Goal: Task Accomplishment & Management: Use online tool/utility

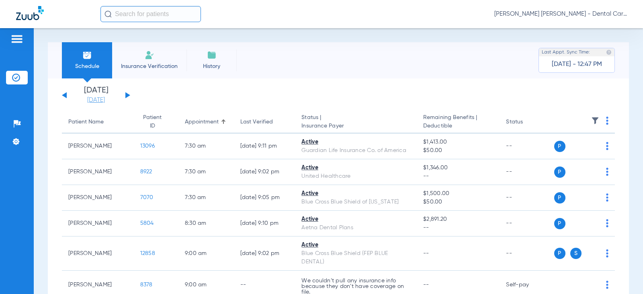
click at [94, 99] on link "[DATE]" at bounding box center [96, 100] width 48 height 8
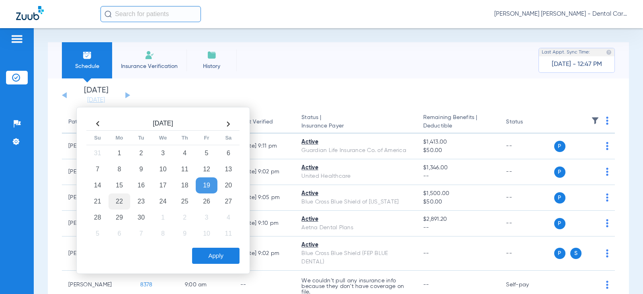
click at [125, 198] on td "22" at bounding box center [120, 201] width 22 height 16
click at [118, 200] on td "22" at bounding box center [120, 201] width 22 height 16
click at [222, 256] on button "Apply" at bounding box center [215, 256] width 47 height 16
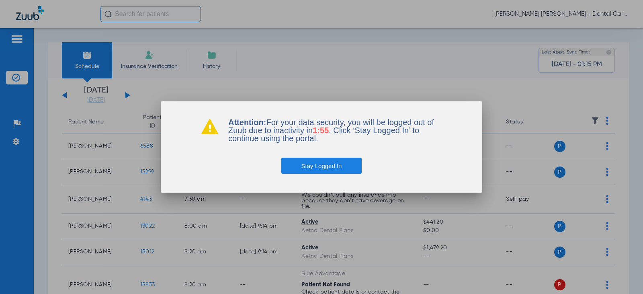
click at [317, 164] on button "Stay Logged In" at bounding box center [321, 166] width 81 height 16
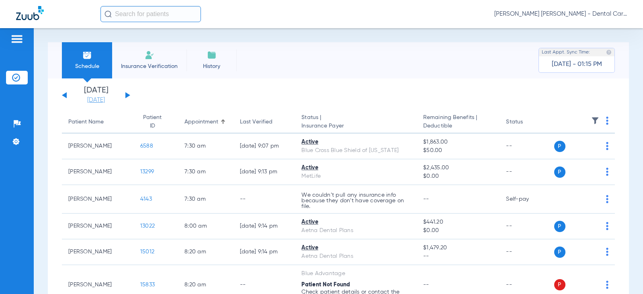
click at [90, 98] on link "[DATE]" at bounding box center [96, 100] width 48 height 8
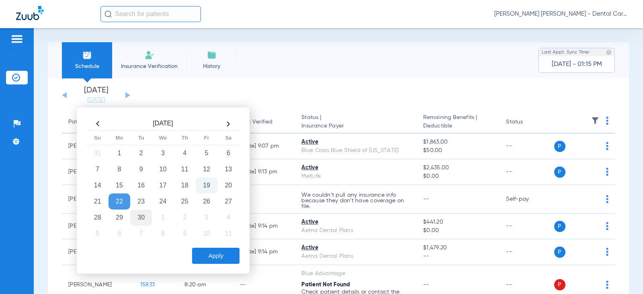
drag, startPoint x: 118, startPoint y: 202, endPoint x: 141, endPoint y: 224, distance: 31.6
click at [119, 202] on td "22" at bounding box center [120, 201] width 22 height 16
click at [208, 250] on button "Apply" at bounding box center [215, 256] width 47 height 16
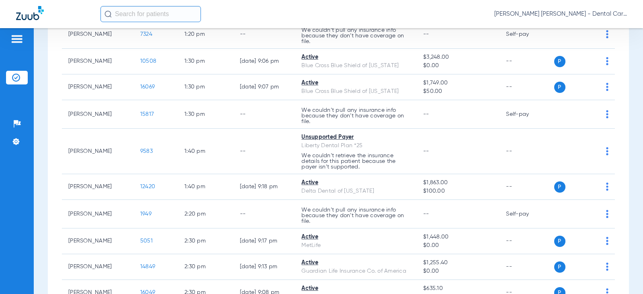
scroll to position [1085, 0]
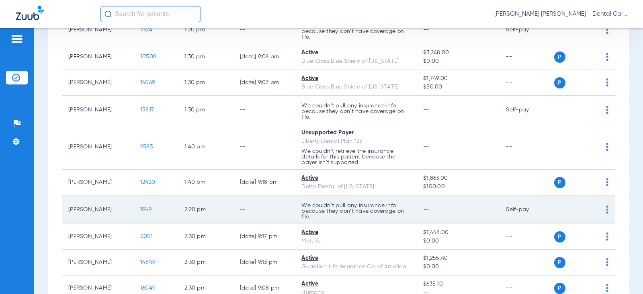
click at [140, 209] on span "1949" at bounding box center [145, 210] width 11 height 6
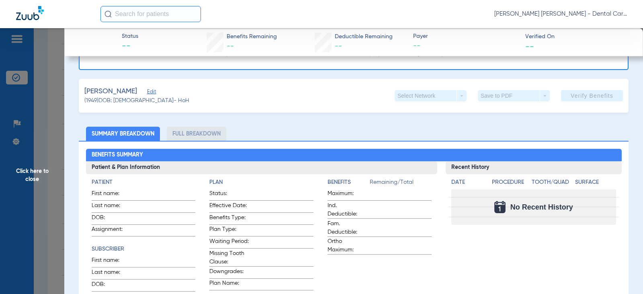
scroll to position [80, 0]
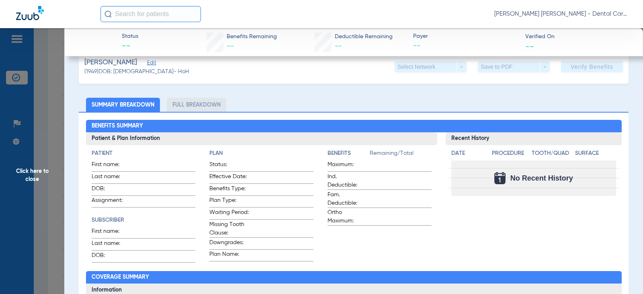
click at [25, 174] on span "Click here to close" at bounding box center [32, 175] width 64 height 294
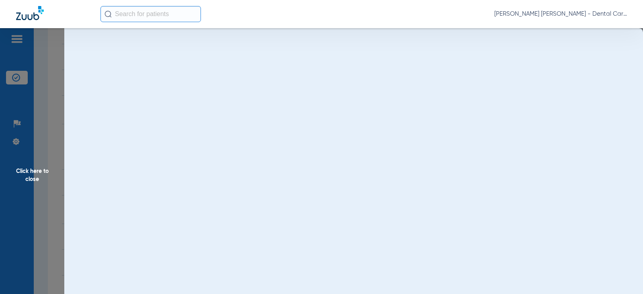
scroll to position [0, 0]
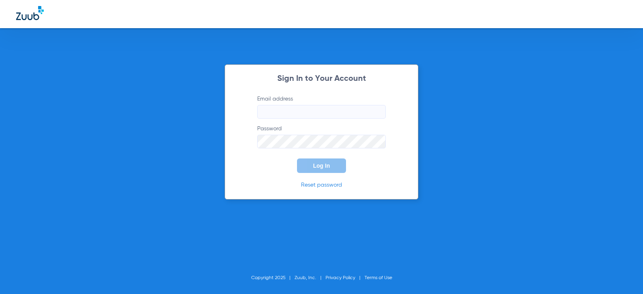
type input "[EMAIL_ADDRESS][DOMAIN_NAME]"
click at [332, 166] on button "Log In" at bounding box center [321, 165] width 49 height 14
type input "[EMAIL_ADDRESS][DOMAIN_NAME]"
